Goal: Task Accomplishment & Management: Complete application form

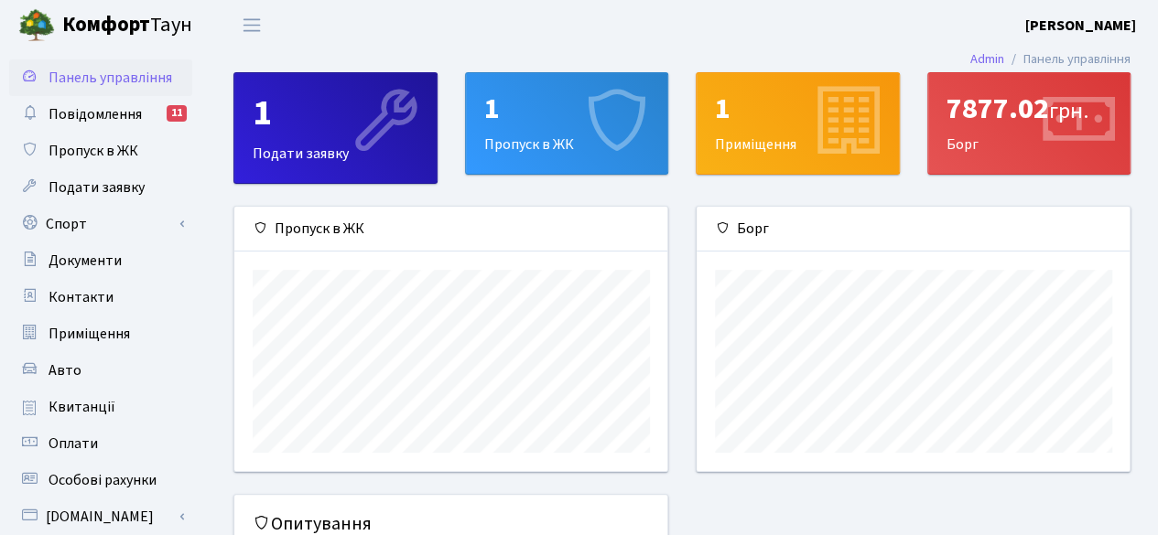
scroll to position [264, 434]
click at [525, 123] on div "1" at bounding box center [567, 109] width 166 height 35
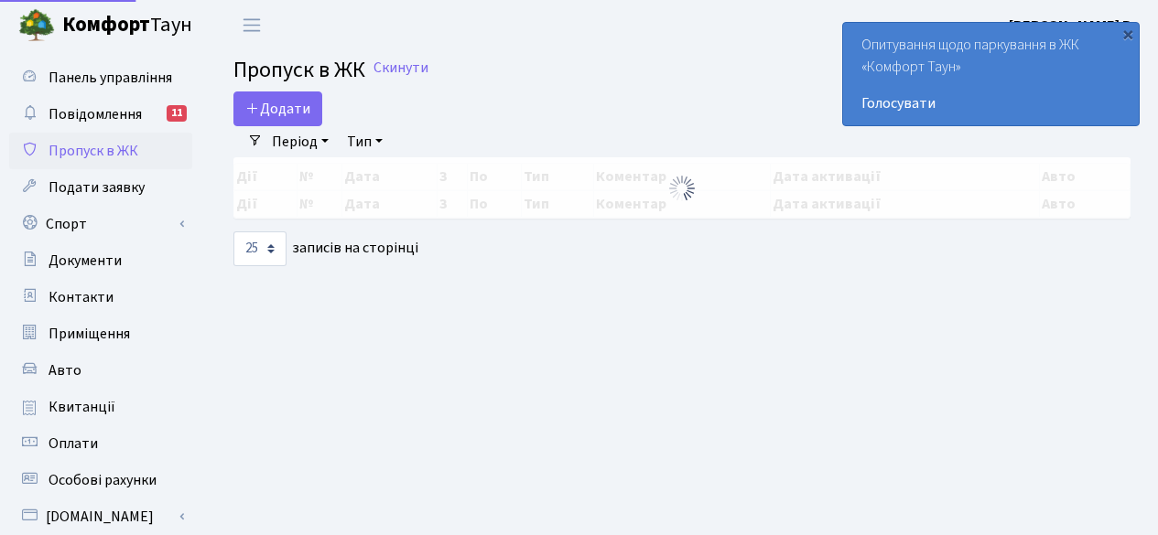
select select "25"
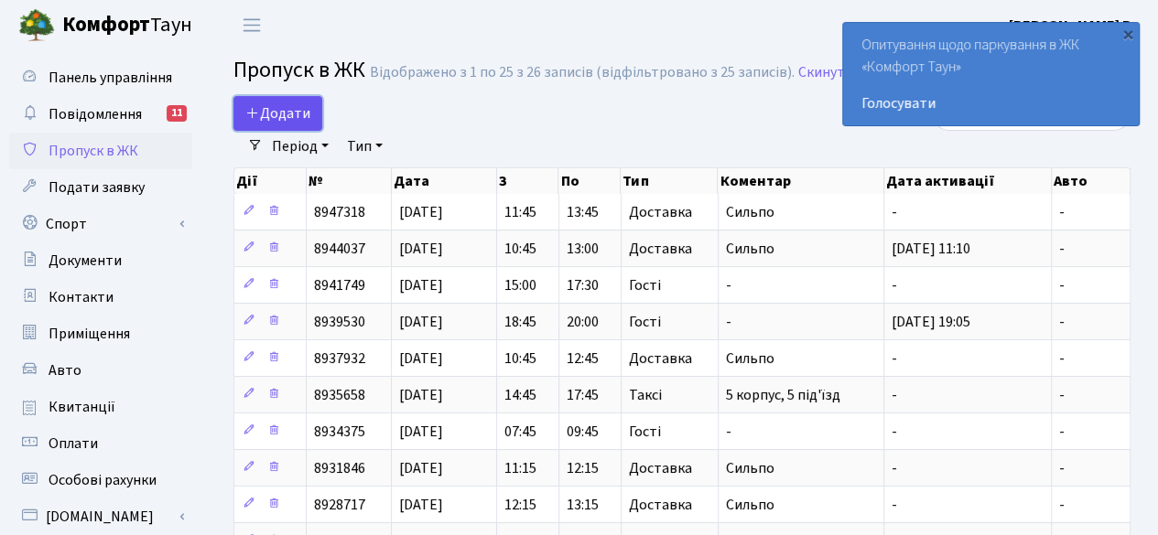
click at [297, 110] on span "Додати" at bounding box center [277, 113] width 65 height 20
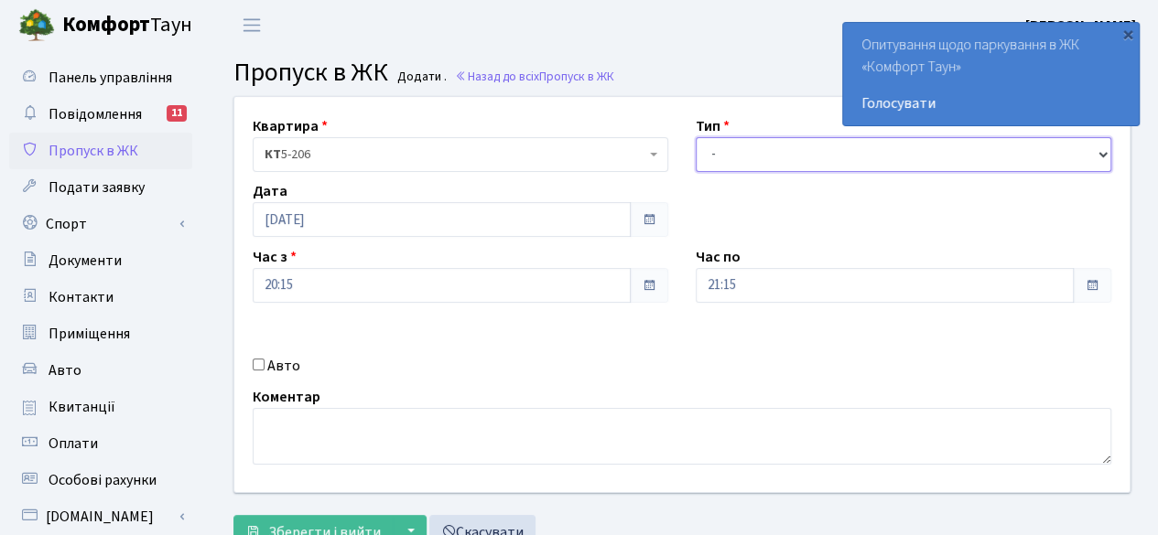
click at [774, 140] on select "- Доставка Таксі Гості Сервіс" at bounding box center [904, 154] width 416 height 35
select select "1"
click at [696, 137] on select "- Доставка Таксі Гості Сервіс" at bounding box center [904, 154] width 416 height 35
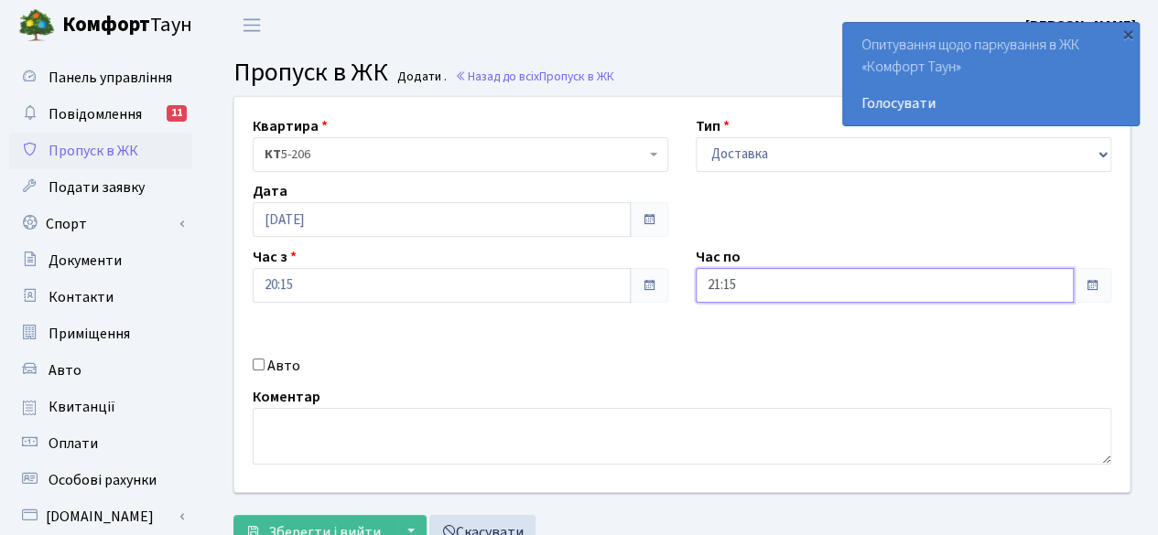
click at [847, 286] on input "21:15" at bounding box center [885, 285] width 378 height 35
click at [747, 72] on icon at bounding box center [745, 77] width 49 height 49
type input "22:15"
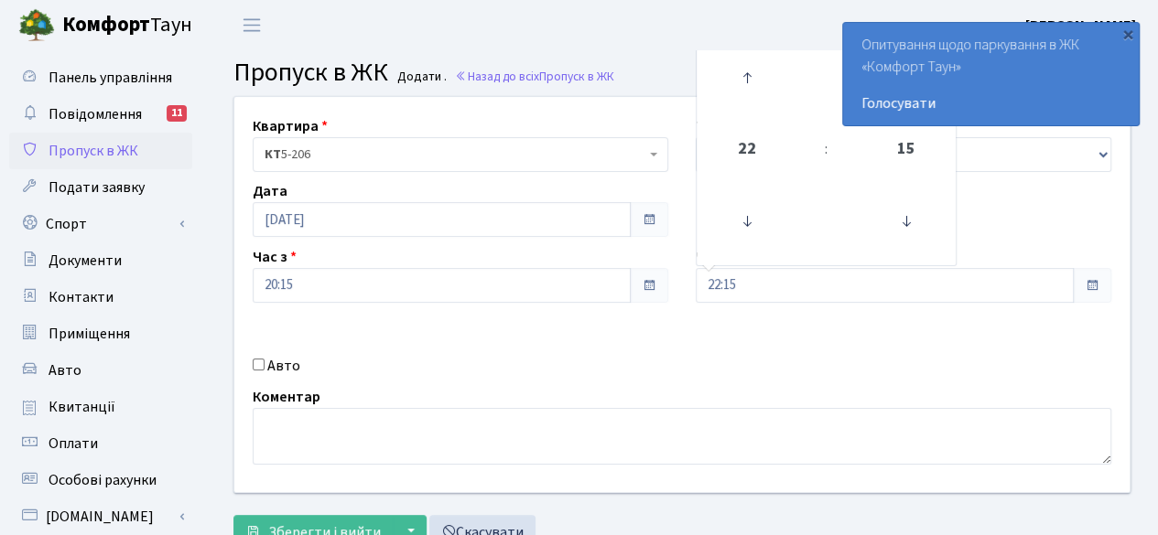
click at [795, 328] on div "Квартира <b>КТ</b>&nbsp;&nbsp;&nbsp;&nbsp;5-206 КТ 5-206 Тип - Доставка Таксі Г…" at bounding box center [682, 294] width 923 height 395
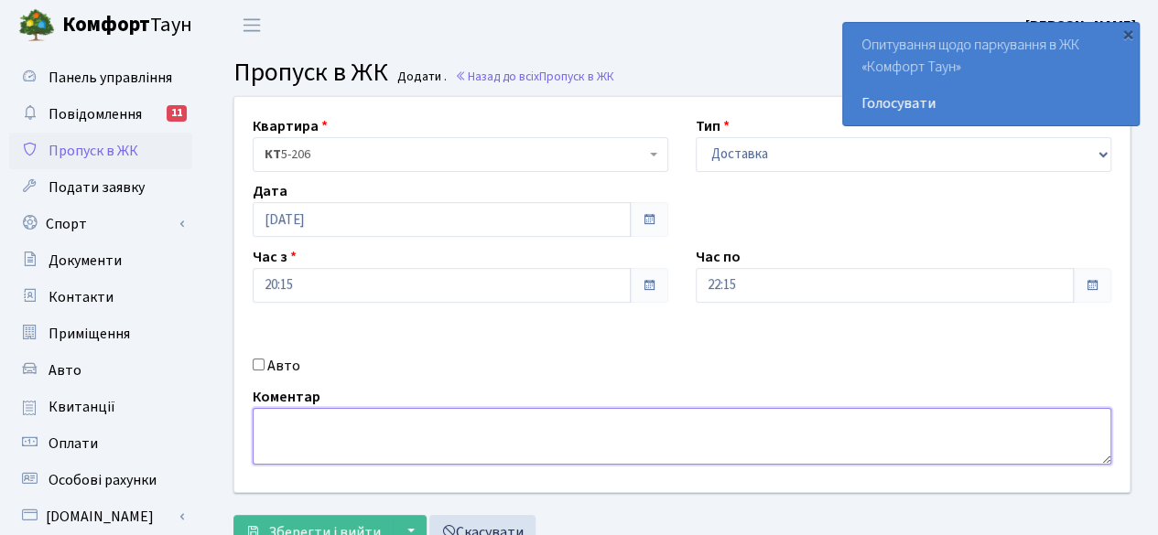
click at [632, 433] on textarea at bounding box center [682, 436] width 859 height 57
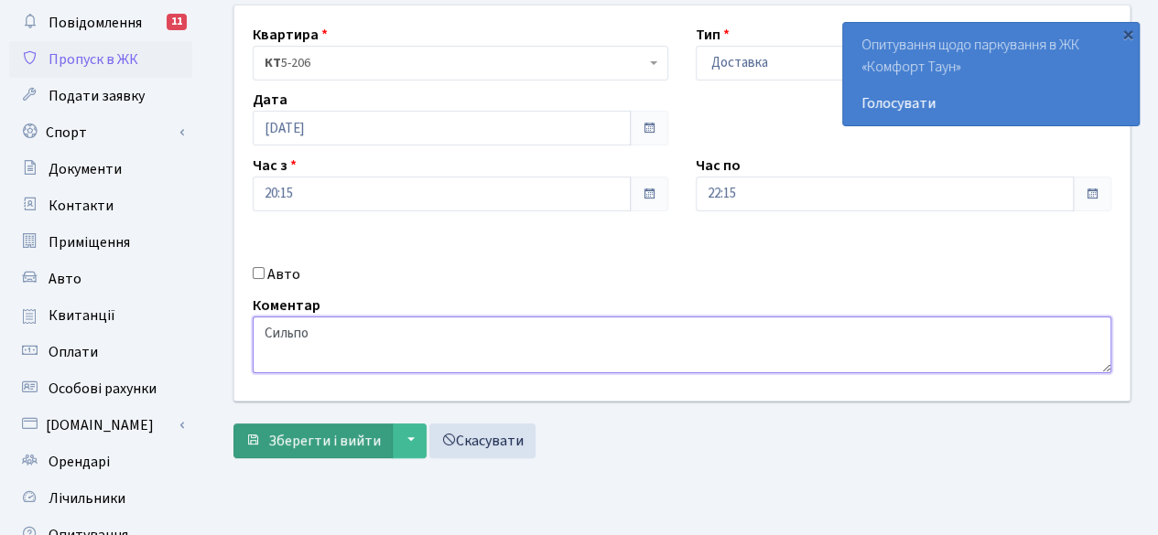
type textarea "Сильпо"
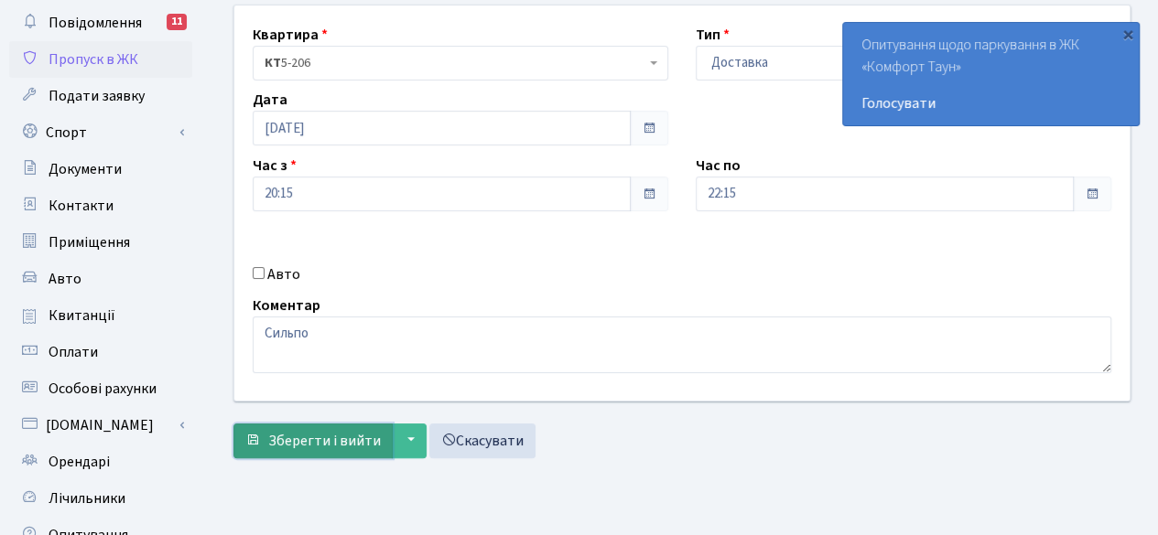
click at [322, 431] on span "Зберегти і вийти" at bounding box center [324, 441] width 113 height 20
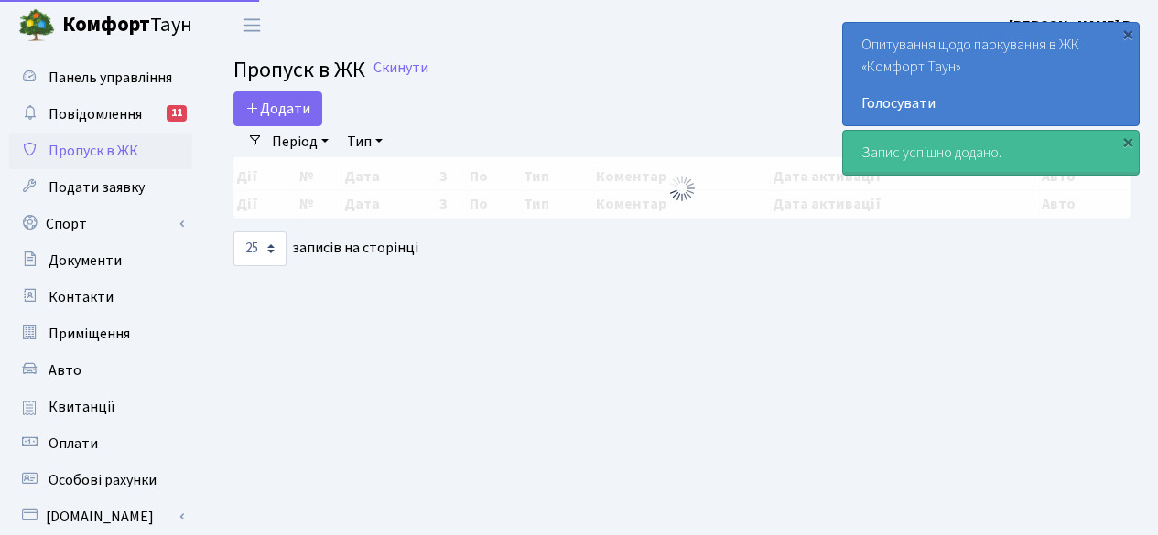
select select "25"
